Goal: Transaction & Acquisition: Purchase product/service

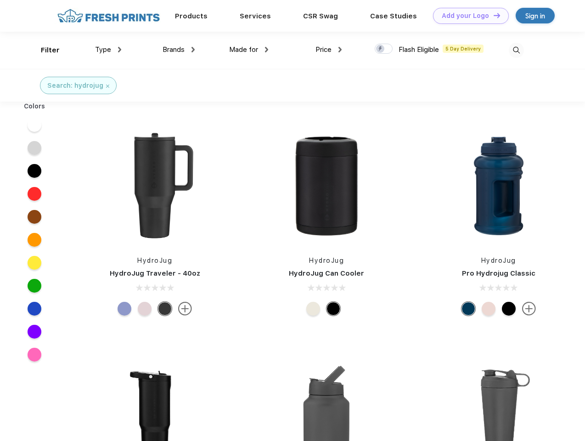
click at [467, 16] on link "Add your Logo Design Tool" at bounding box center [471, 16] width 76 height 16
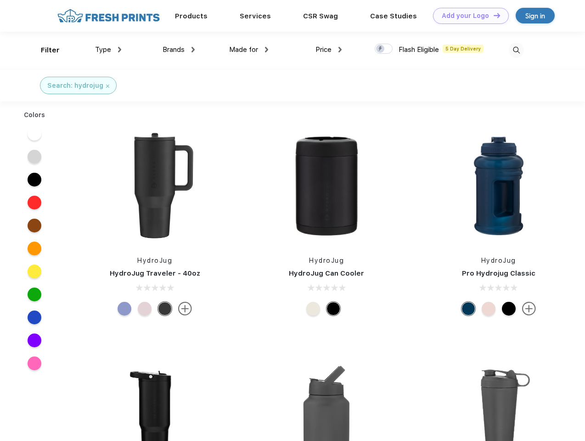
click at [0, 0] on div "Design Tool" at bounding box center [0, 0] width 0 height 0
click at [492, 15] on link "Add your Logo Design Tool" at bounding box center [471, 16] width 76 height 16
click at [44, 50] on div "Filter" at bounding box center [50, 50] width 19 height 11
click at [108, 50] on span "Type" at bounding box center [103, 49] width 16 height 8
click at [179, 50] on span "Brands" at bounding box center [173, 49] width 22 height 8
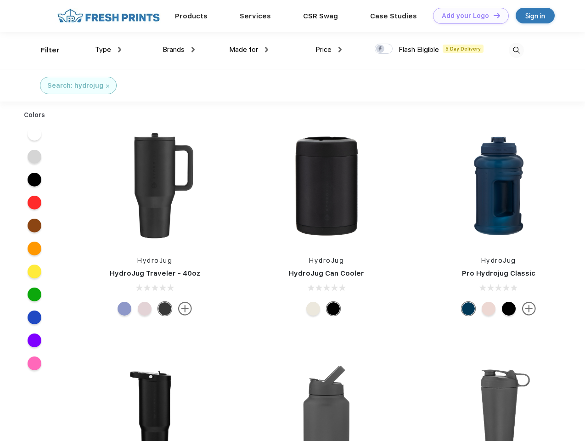
click at [249, 50] on span "Made for" at bounding box center [243, 49] width 29 height 8
click at [329, 50] on span "Price" at bounding box center [323, 49] width 16 height 8
click at [384, 49] on div at bounding box center [383, 49] width 18 height 10
click at [380, 49] on input "checkbox" at bounding box center [377, 46] width 6 height 6
click at [516, 50] on img at bounding box center [515, 50] width 15 height 15
